Goal: Navigation & Orientation: Find specific page/section

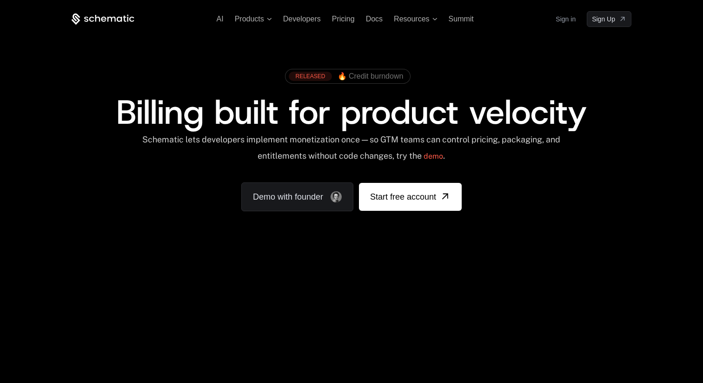
click at [567, 20] on link "Sign in" at bounding box center [566, 19] width 20 height 15
click at [271, 18] on icon at bounding box center [269, 19] width 5 height 3
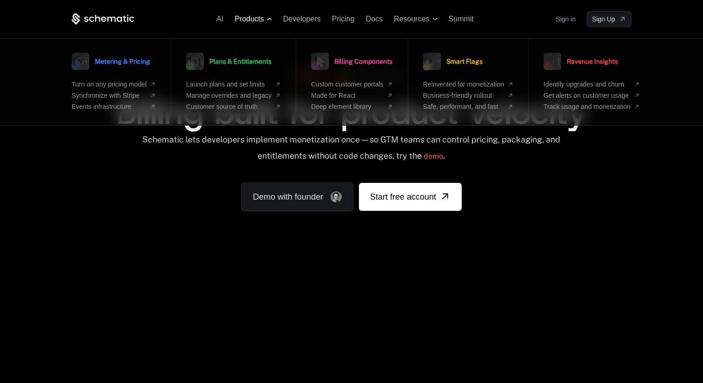
click at [267, 18] on span at bounding box center [269, 19] width 5 height 3
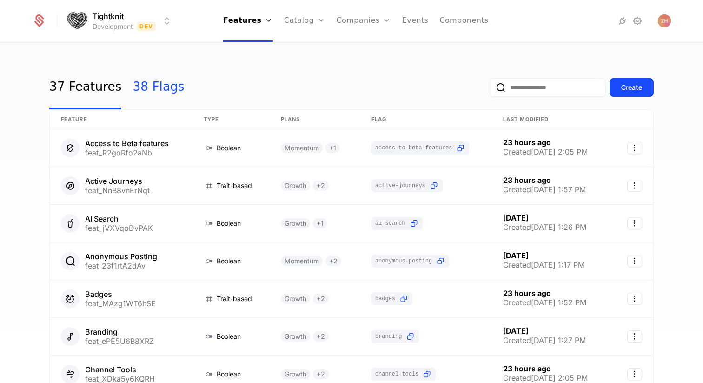
click at [145, 83] on link "38 Flags" at bounding box center [159, 88] width 52 height 44
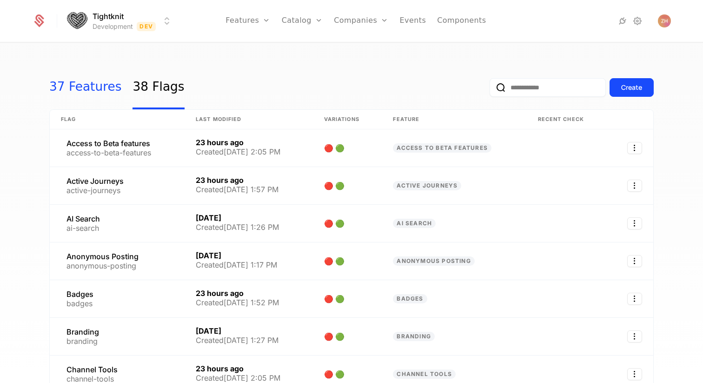
click at [91, 85] on link "37 Features" at bounding box center [85, 88] width 72 height 44
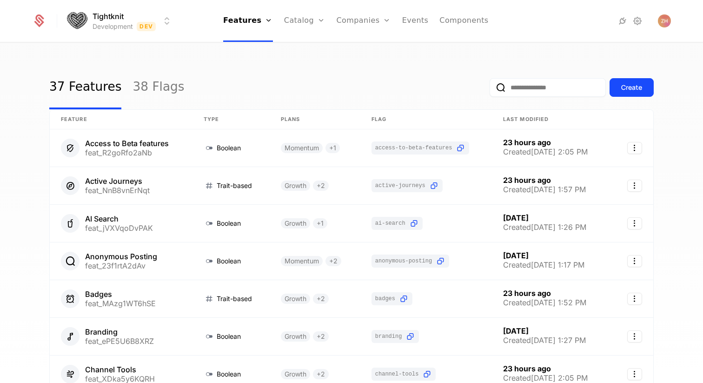
click at [363, 73] on div "37 Features 38 Flags Create" at bounding box center [351, 88] width 604 height 44
click at [170, 21] on html "Tightknit Development Dev Features Features Flags Catalog Plans Add Ons Credits…" at bounding box center [351, 191] width 703 height 383
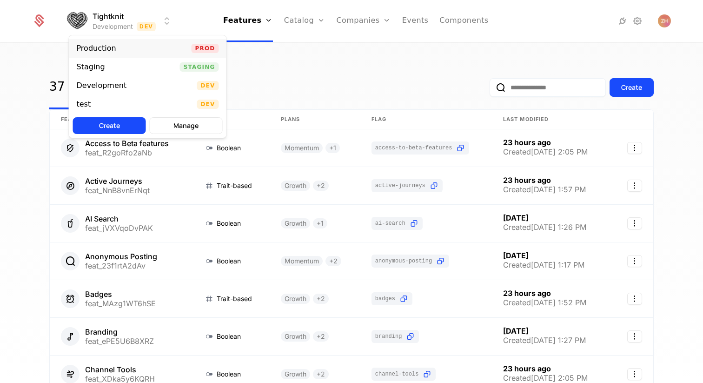
click at [143, 47] on div "Production Prod" at bounding box center [147, 48] width 157 height 19
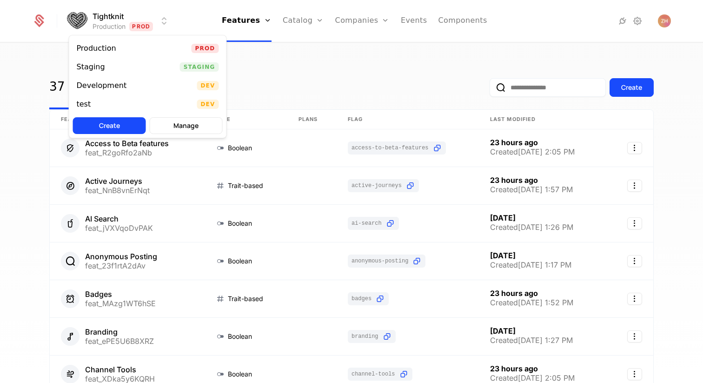
click at [165, 16] on html "Tightknit Production Prod Features Features Flags Catalog Plans Add Ons Credits…" at bounding box center [351, 191] width 703 height 383
click at [137, 91] on div "Development Dev" at bounding box center [147, 85] width 157 height 19
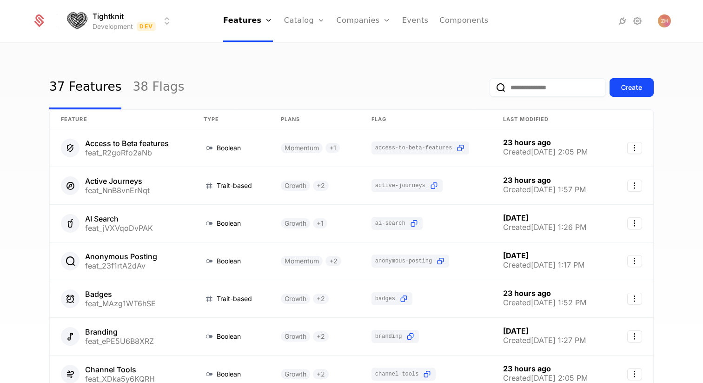
click at [271, 65] on div "37 Features 38 Flags Create Feature Type Plans Flag Last Modified Access to Bet…" at bounding box center [351, 215] width 703 height 345
click at [247, 86] on div "37 Features 38 Flags Create" at bounding box center [351, 88] width 604 height 44
click at [655, 145] on div "37 Features 38 Flags Create Feature Type Plans Flag Last Modified Access to Bet…" at bounding box center [351, 215] width 703 height 345
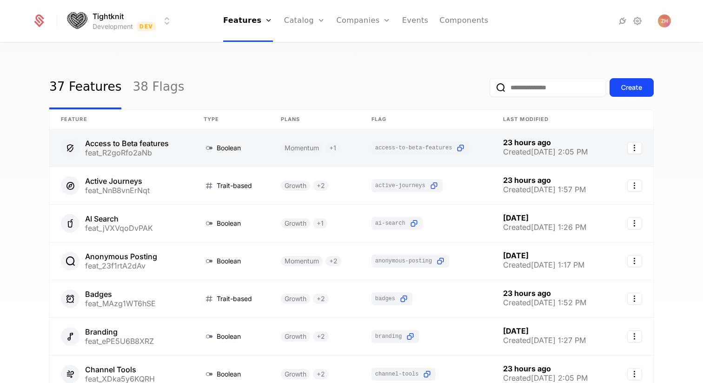
drag, startPoint x: 84, startPoint y: 141, endPoint x: 179, endPoint y: 138, distance: 95.4
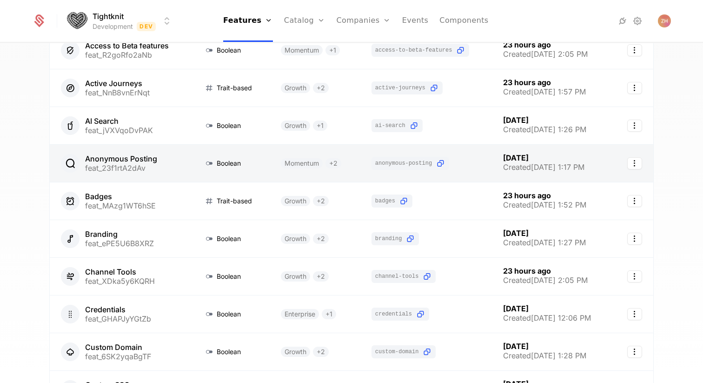
scroll to position [97, 0]
click at [263, 165] on link at bounding box center [230, 163] width 77 height 37
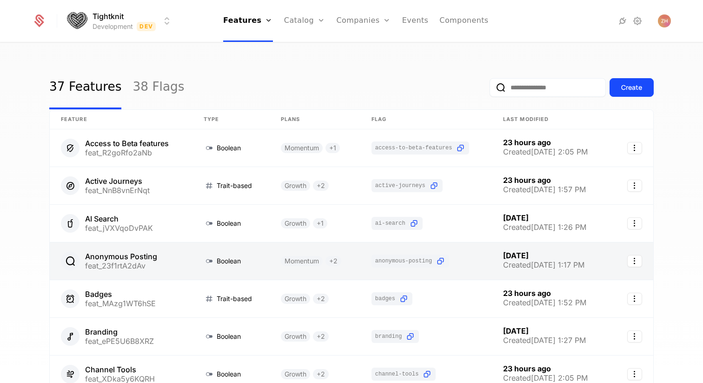
click at [175, 261] on link at bounding box center [121, 260] width 143 height 37
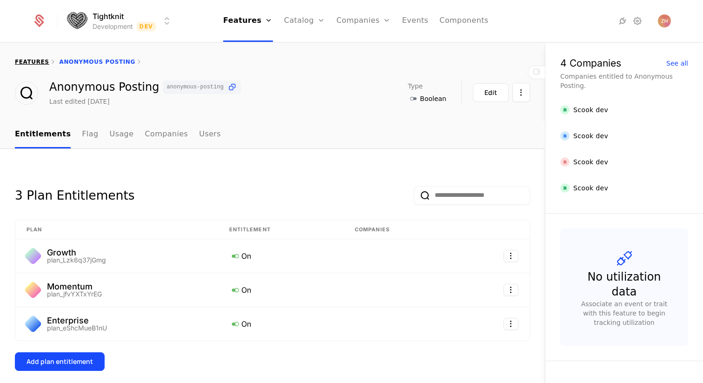
click at [28, 63] on link "features" at bounding box center [32, 62] width 34 height 7
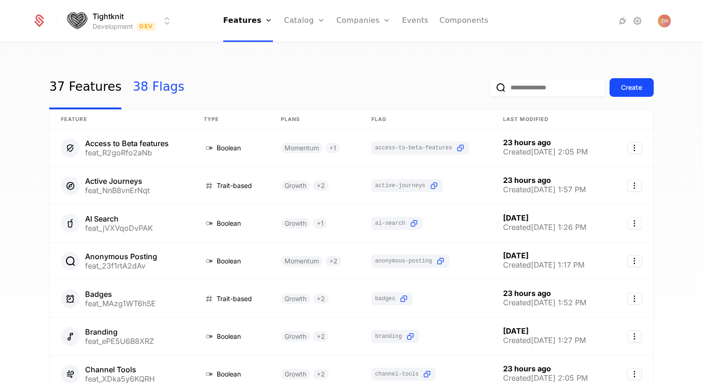
click at [151, 85] on link "38 Flags" at bounding box center [159, 88] width 52 height 44
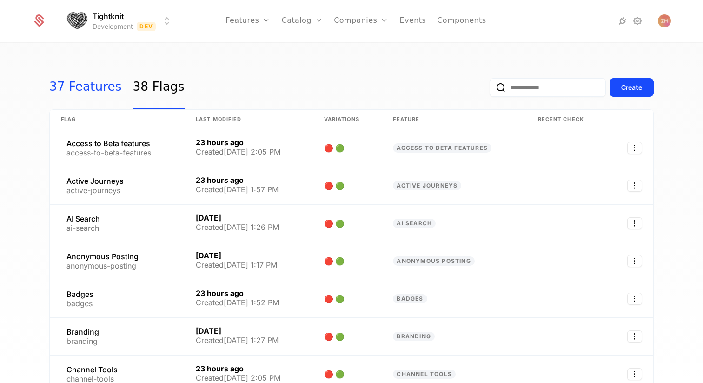
click at [66, 96] on link "37 Features" at bounding box center [85, 88] width 72 height 44
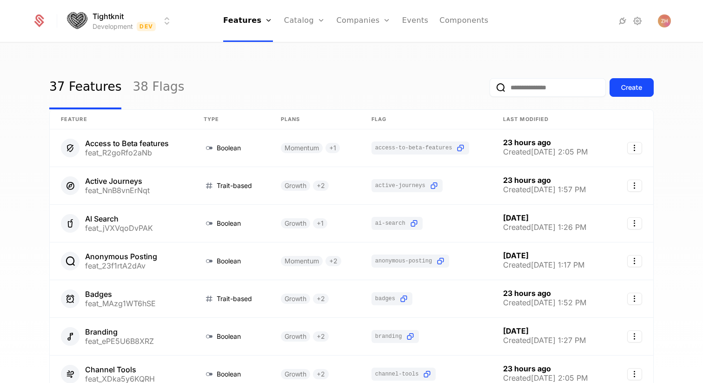
click at [236, 72] on div "37 Features 38 Flags Create" at bounding box center [351, 88] width 604 height 44
click at [351, 19] on link "Companies" at bounding box center [364, 21] width 54 height 42
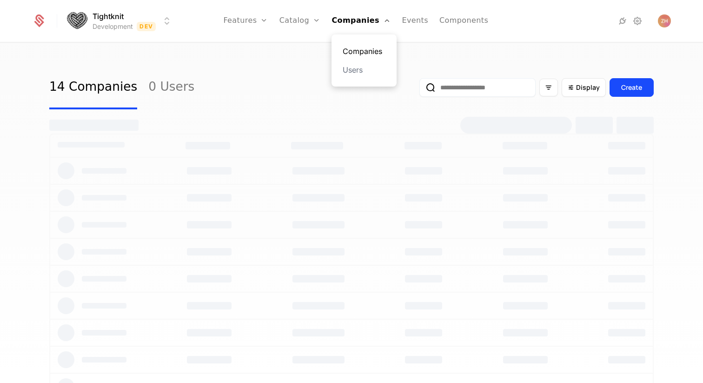
click at [361, 51] on link "Companies" at bounding box center [364, 51] width 43 height 11
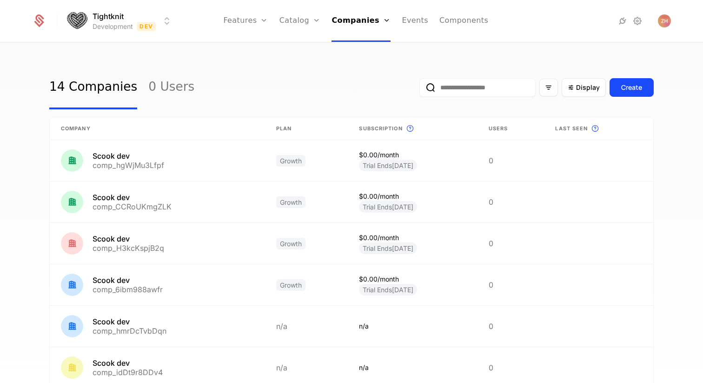
click at [174, 20] on div "Tightknit Development Dev Features Features Flags Catalog Plans Add Ons Credits…" at bounding box center [351, 21] width 638 height 42
click at [162, 20] on html "Tightknit Development Dev Features Features Flags Catalog Plans Add Ons Credits…" at bounding box center [351, 191] width 703 height 383
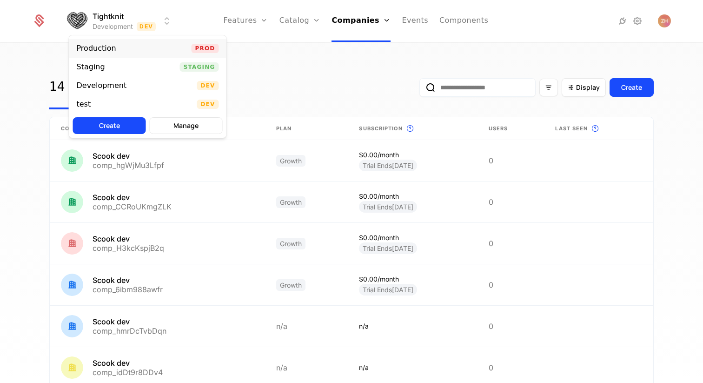
click at [107, 46] on div "Production" at bounding box center [97, 48] width 40 height 7
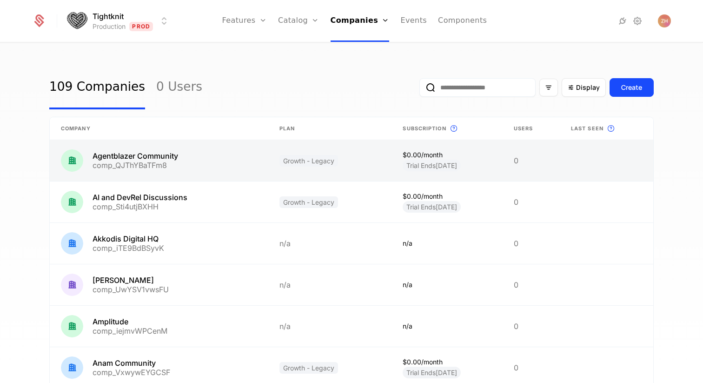
click at [416, 148] on link at bounding box center [447, 160] width 111 height 41
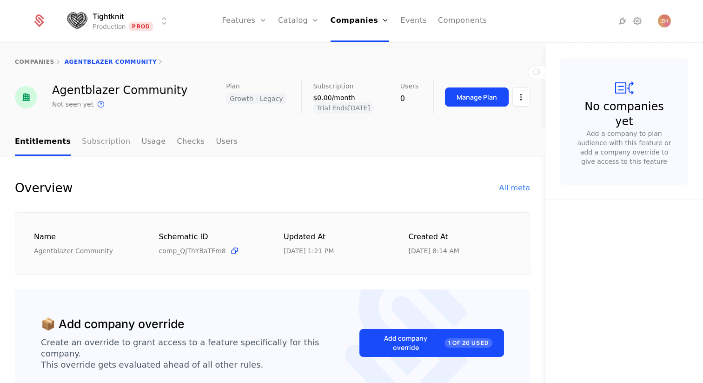
click at [102, 143] on link "Subscription" at bounding box center [106, 141] width 48 height 27
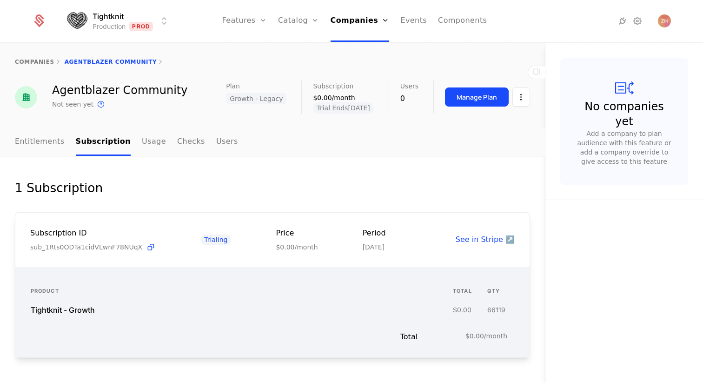
click at [197, 185] on div "1 Subscription" at bounding box center [272, 188] width 515 height 19
click at [37, 142] on link "Entitlements" at bounding box center [40, 141] width 50 height 27
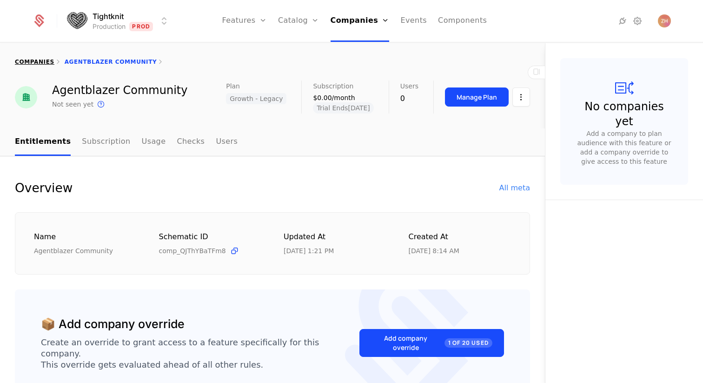
click at [32, 63] on link "companies" at bounding box center [35, 62] width 40 height 7
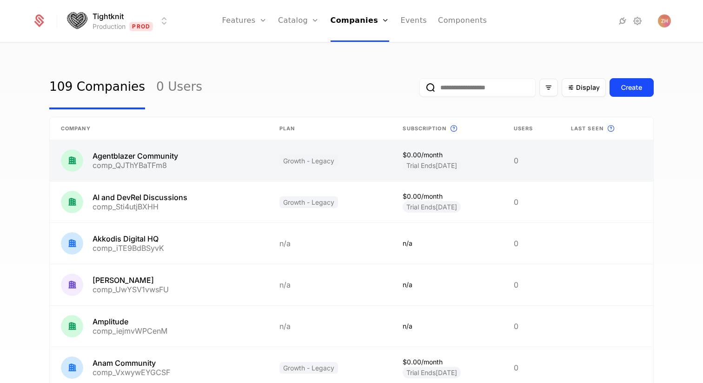
click at [295, 159] on link at bounding box center [330, 160] width 124 height 41
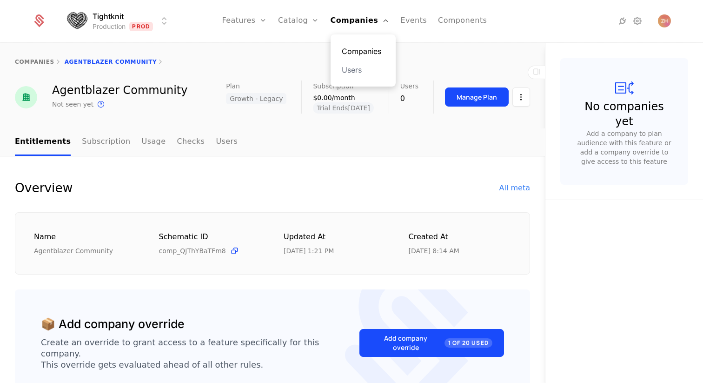
click at [358, 53] on link "Companies" at bounding box center [363, 51] width 43 height 11
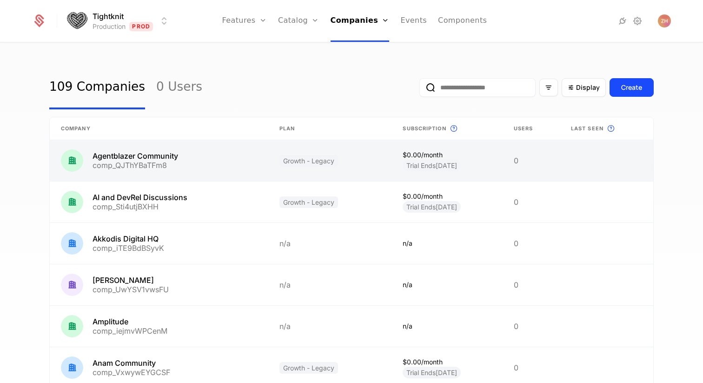
click at [159, 153] on link at bounding box center [159, 160] width 219 height 41
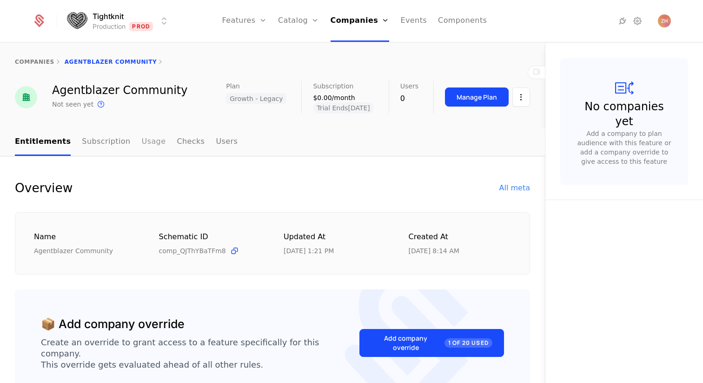
click at [147, 141] on link "Usage" at bounding box center [154, 141] width 24 height 27
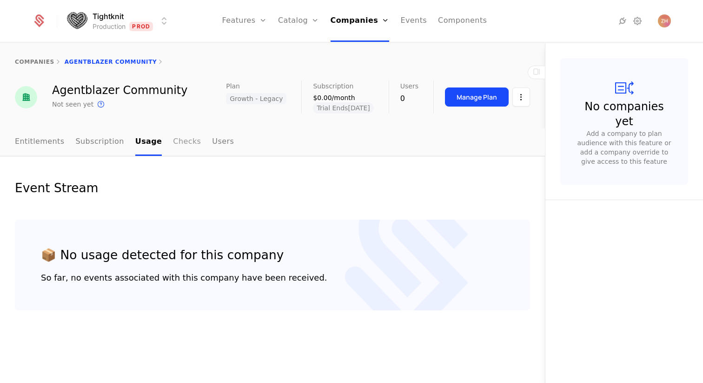
click at [177, 146] on link "Checks" at bounding box center [187, 141] width 28 height 27
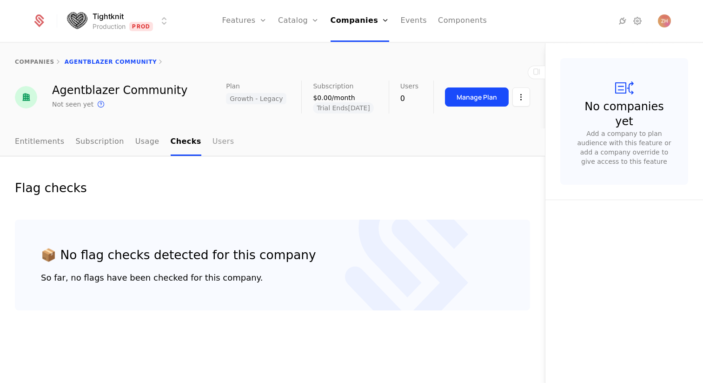
click at [215, 145] on link "Users" at bounding box center [223, 141] width 22 height 27
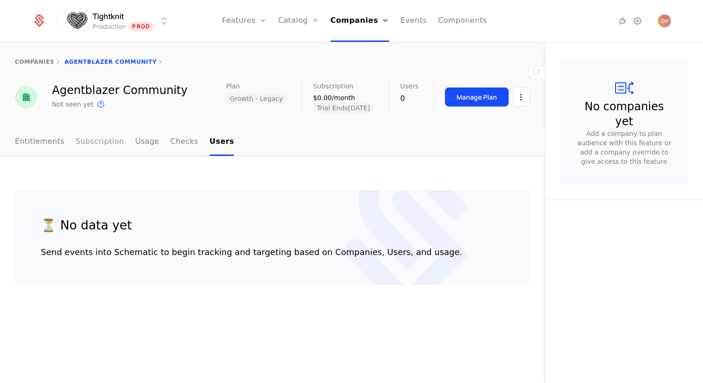
click at [103, 136] on link "Subscription" at bounding box center [100, 141] width 48 height 27
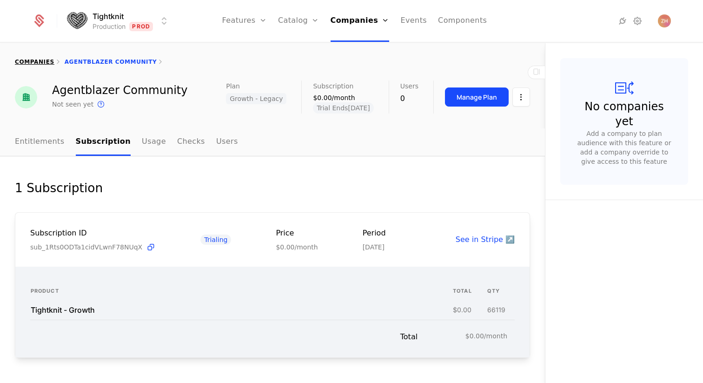
click at [32, 65] on div "companies" at bounding box center [35, 61] width 40 height 7
click at [32, 62] on link "companies" at bounding box center [35, 62] width 40 height 7
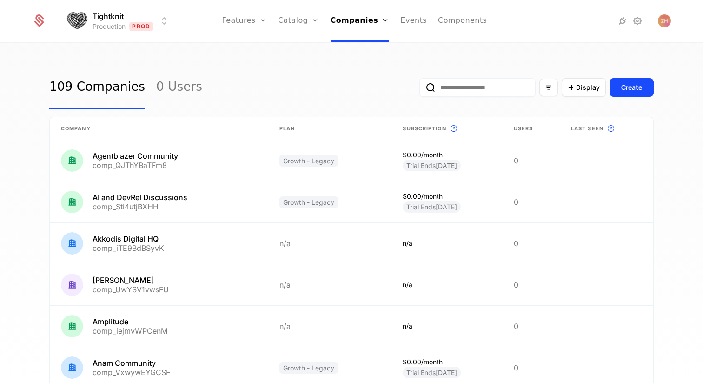
click at [232, 79] on div "109 Companies 0 Users Display Create" at bounding box center [351, 88] width 604 height 44
